Goal: Task Accomplishment & Management: Manage account settings

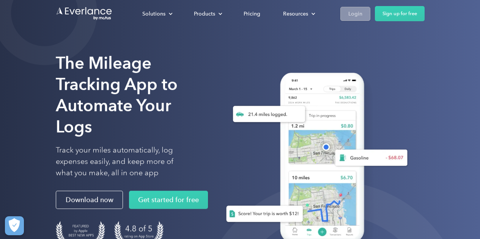
click at [362, 9] on link "Login" at bounding box center [355, 14] width 30 height 14
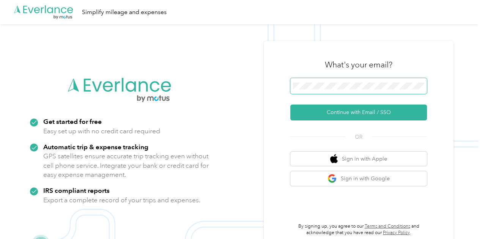
click at [328, 90] on span at bounding box center [358, 86] width 137 height 16
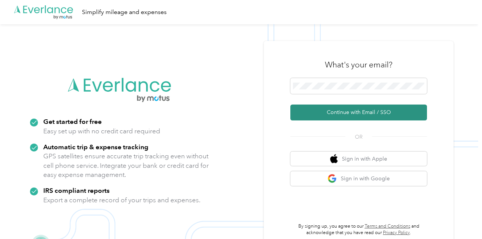
click at [343, 110] on button "Continue with Email / SSO" at bounding box center [358, 113] width 137 height 16
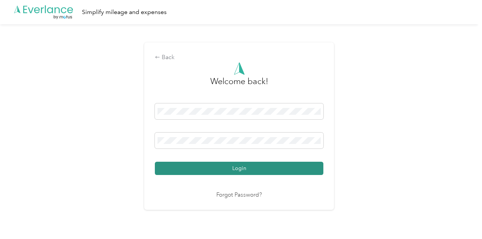
click at [240, 166] on button "Login" at bounding box center [239, 168] width 168 height 13
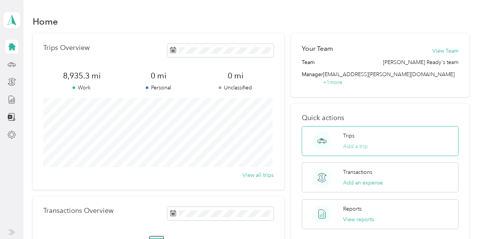
click at [351, 143] on button "Add a trip" at bounding box center [355, 147] width 25 height 8
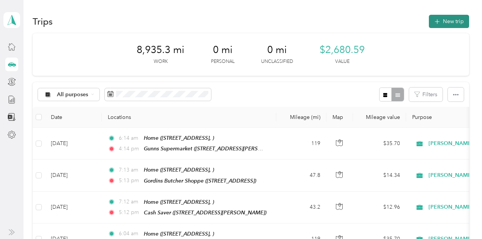
click at [445, 21] on button "New trip" at bounding box center [449, 21] width 40 height 13
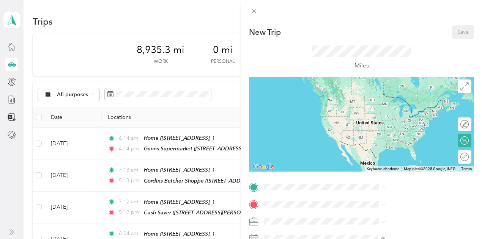
click at [380, 105] on span "6218 Rockledge Dr, 38135, Bartlett, TN, United States" at bounding box center [382, 106] width 48 height 6
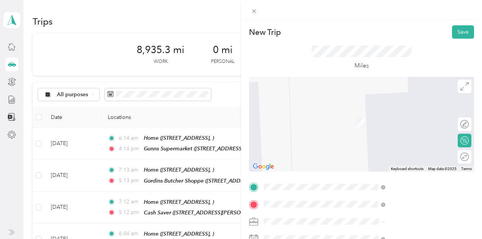
click at [407, 162] on div "TEAM Gunns Supermarket 1 Park Ave, 723951100, Wilson, AR, USA" at bounding box center [405, 155] width 116 height 21
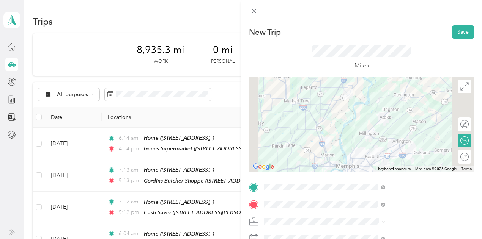
click at [468, 160] on div "Round trip" at bounding box center [468, 157] width 0 height 8
click at [459, 156] on div at bounding box center [461, 157] width 16 height 8
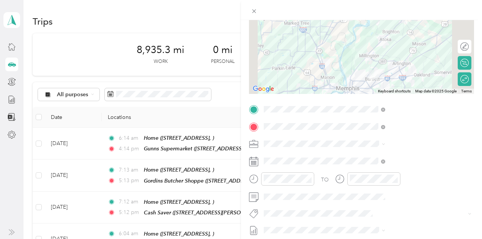
scroll to position [82, 0]
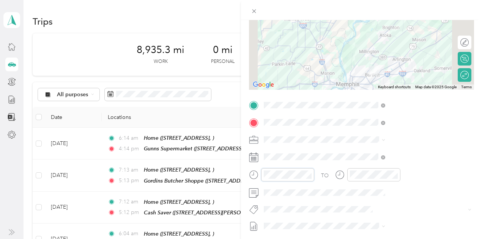
click at [314, 178] on div at bounding box center [281, 174] width 65 height 13
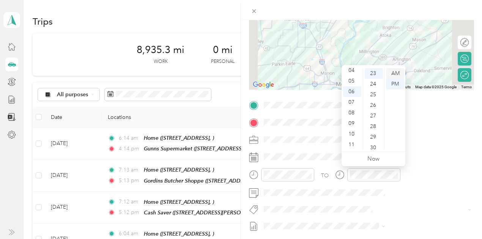
click at [394, 74] on div "AM" at bounding box center [395, 73] width 18 height 11
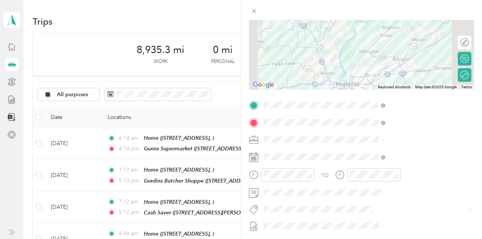
click at [431, 145] on span at bounding box center [367, 140] width 213 height 12
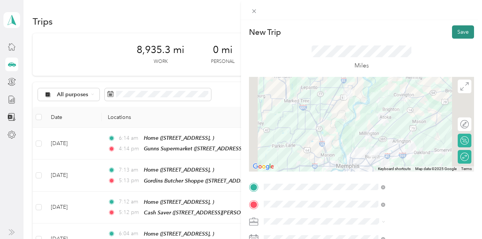
click at [453, 31] on button "Save" at bounding box center [463, 31] width 22 height 13
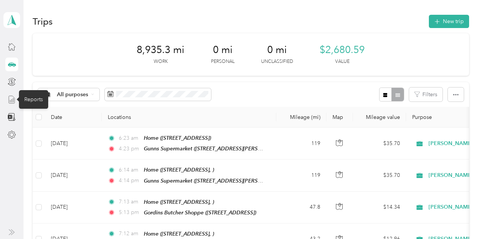
click at [10, 101] on icon at bounding box center [12, 100] width 8 height 8
